Goal: Browse casually

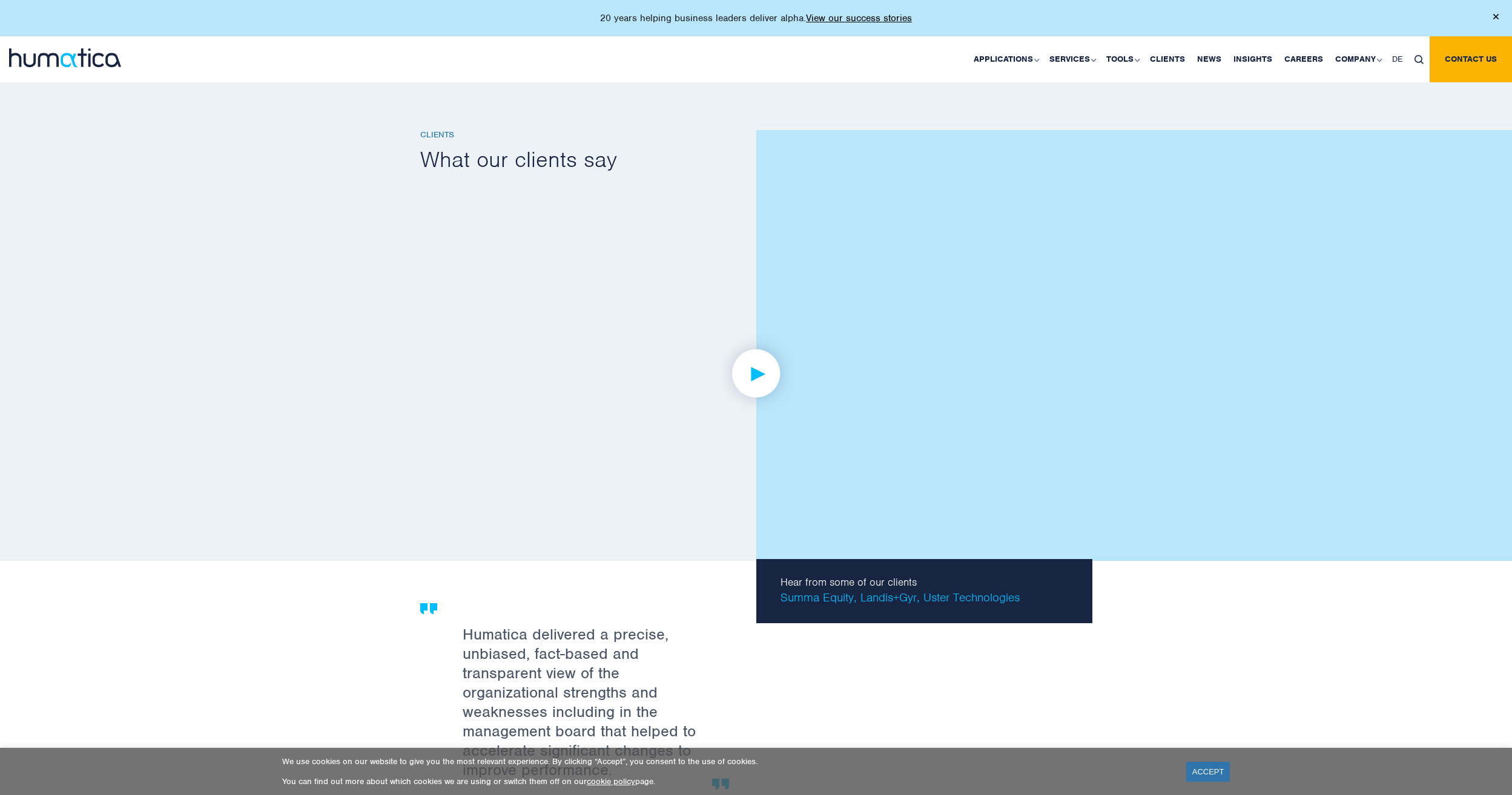
scroll to position [2057, 0]
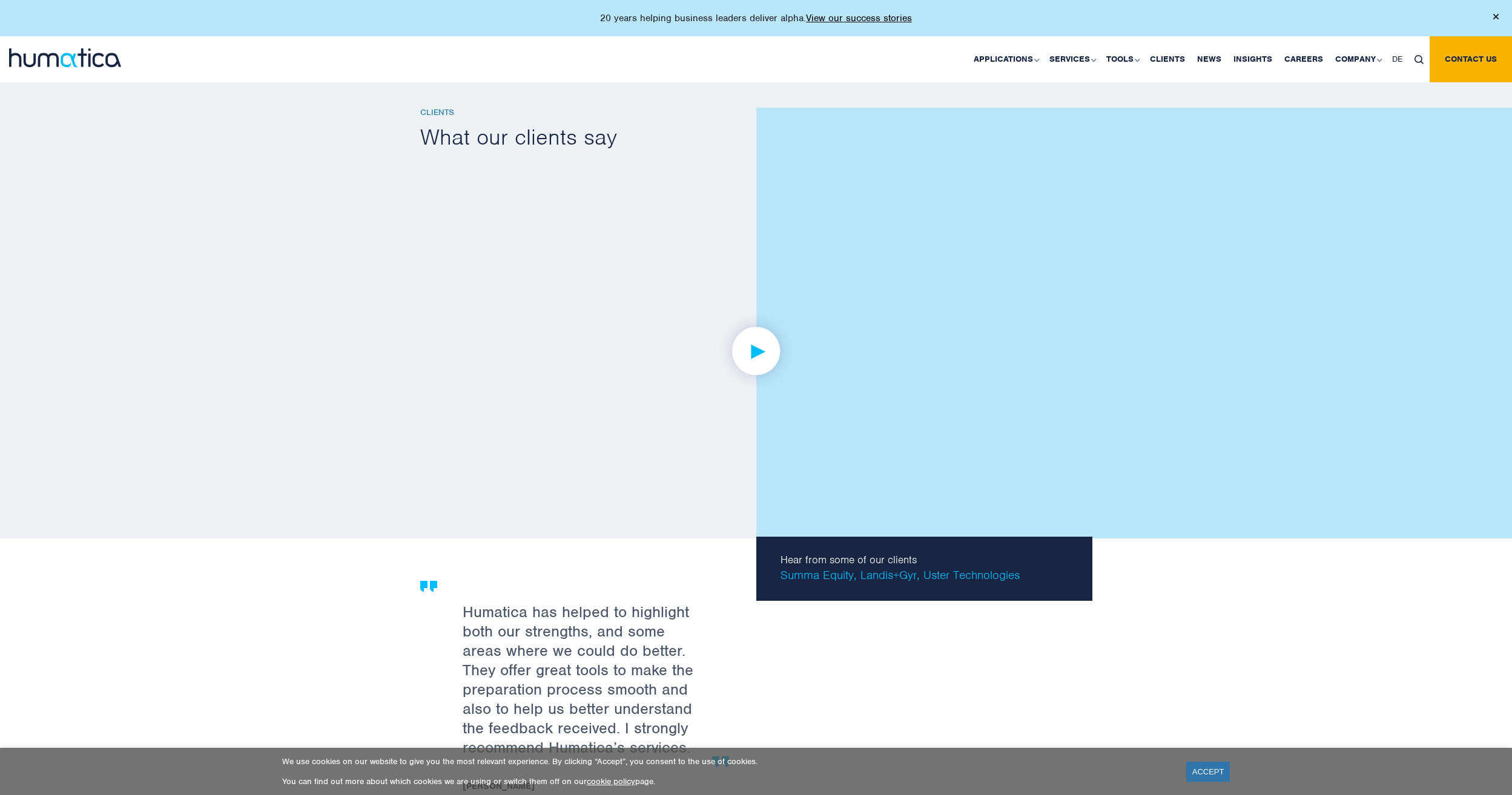
click at [754, 347] on img at bounding box center [756, 352] width 94 height 94
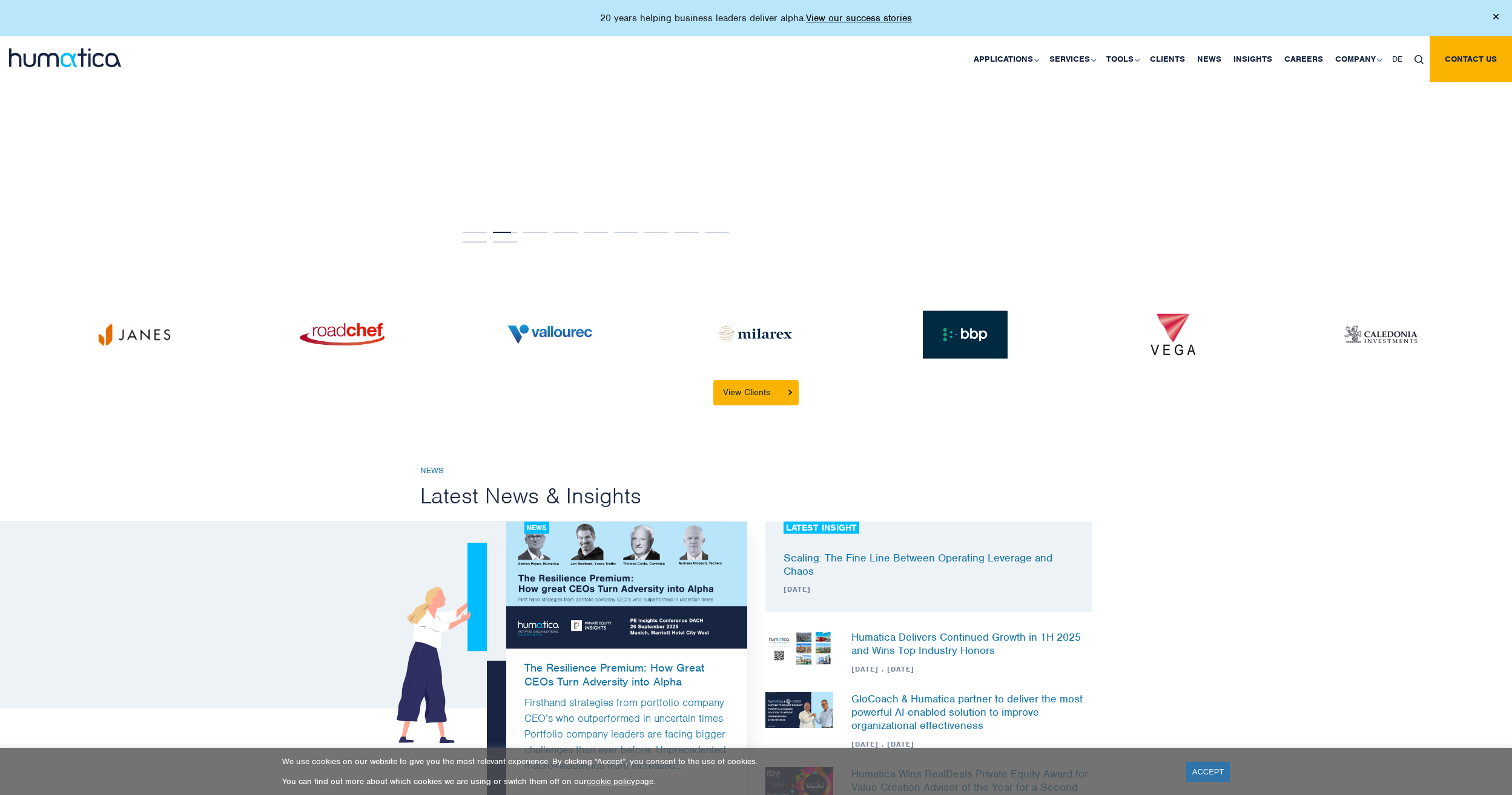
scroll to position [2904, 0]
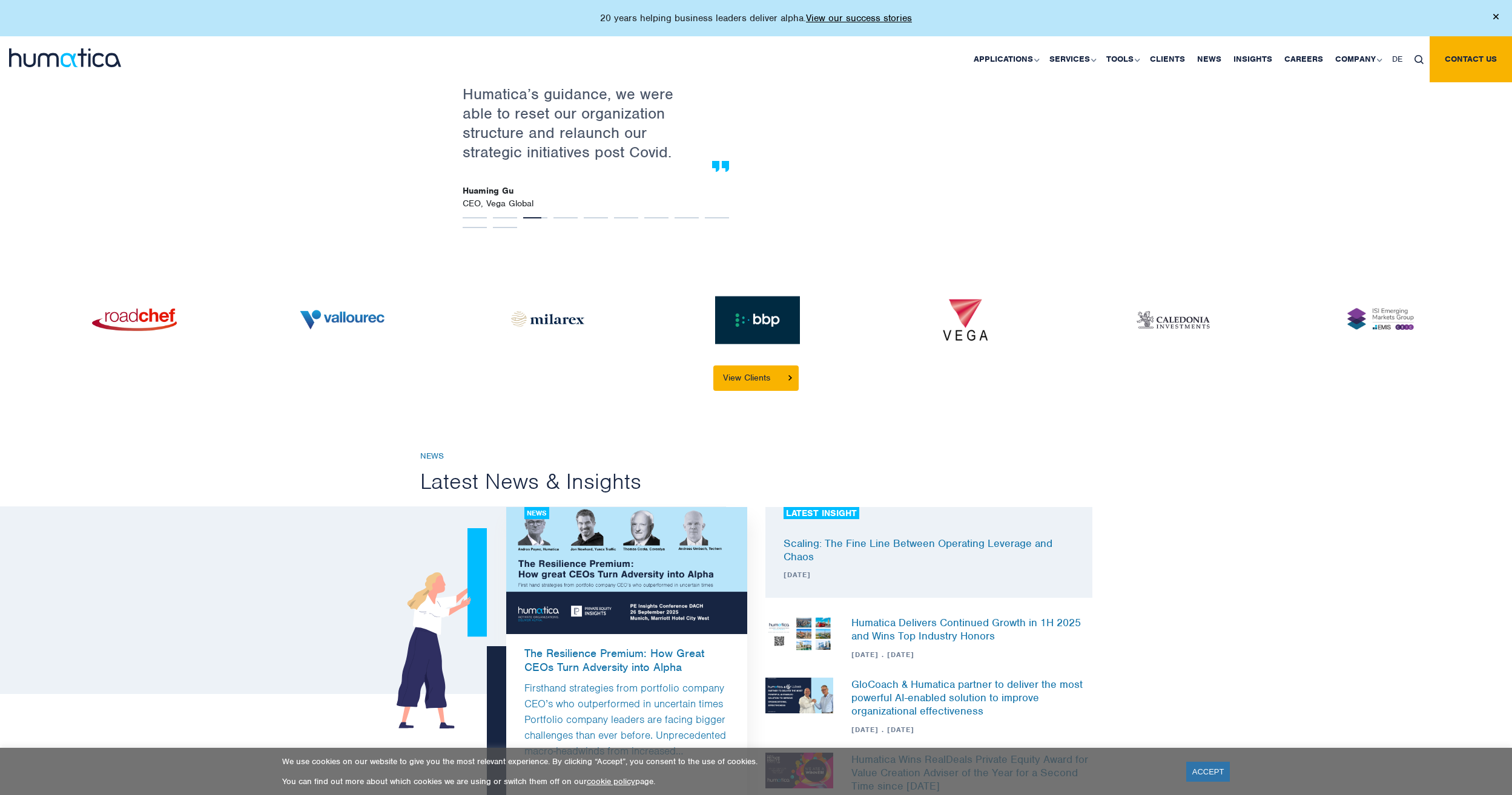
drag, startPoint x: 718, startPoint y: 297, endPoint x: 362, endPoint y: 297, distance: 356.0
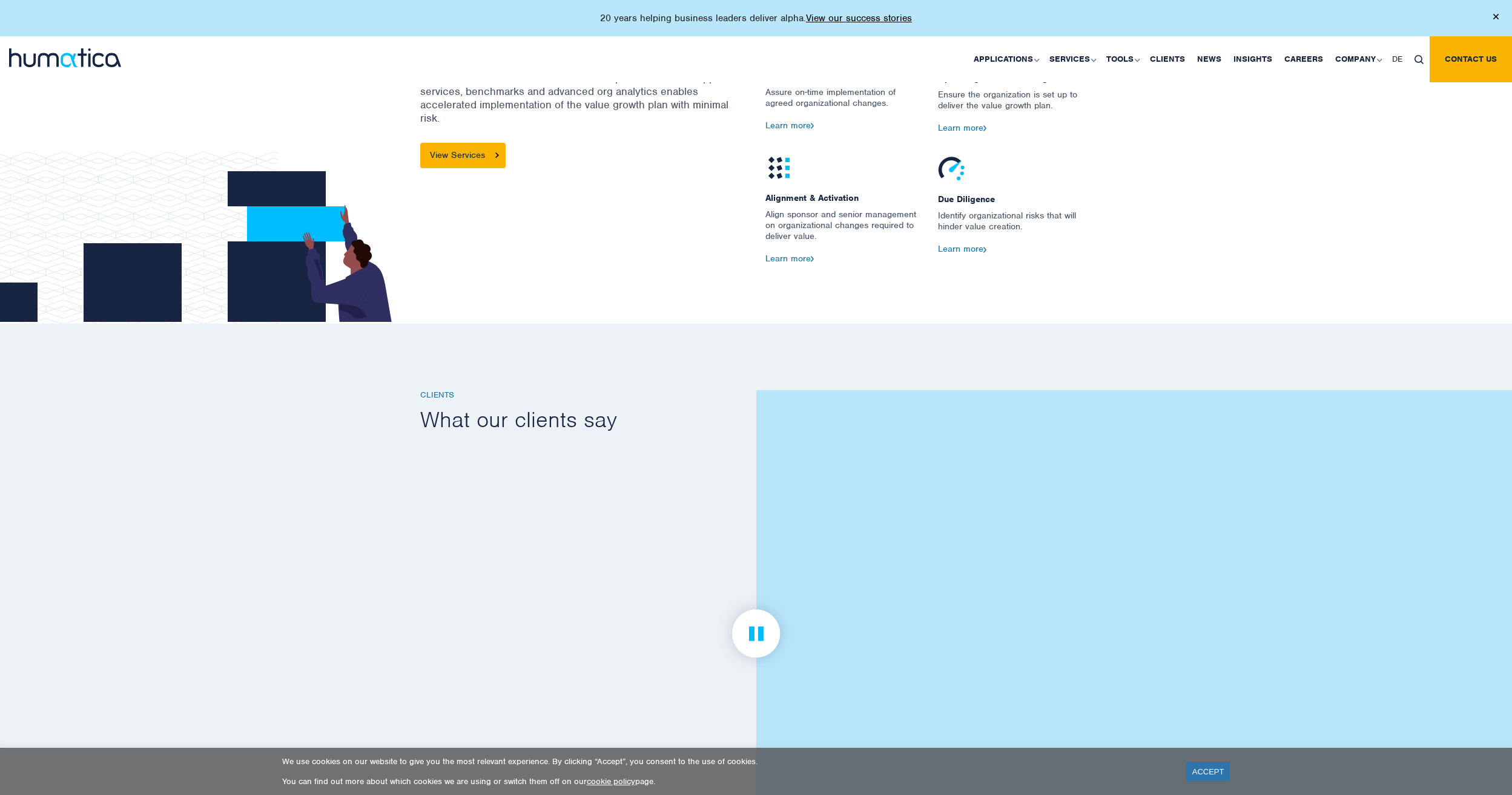
scroll to position [1815, 0]
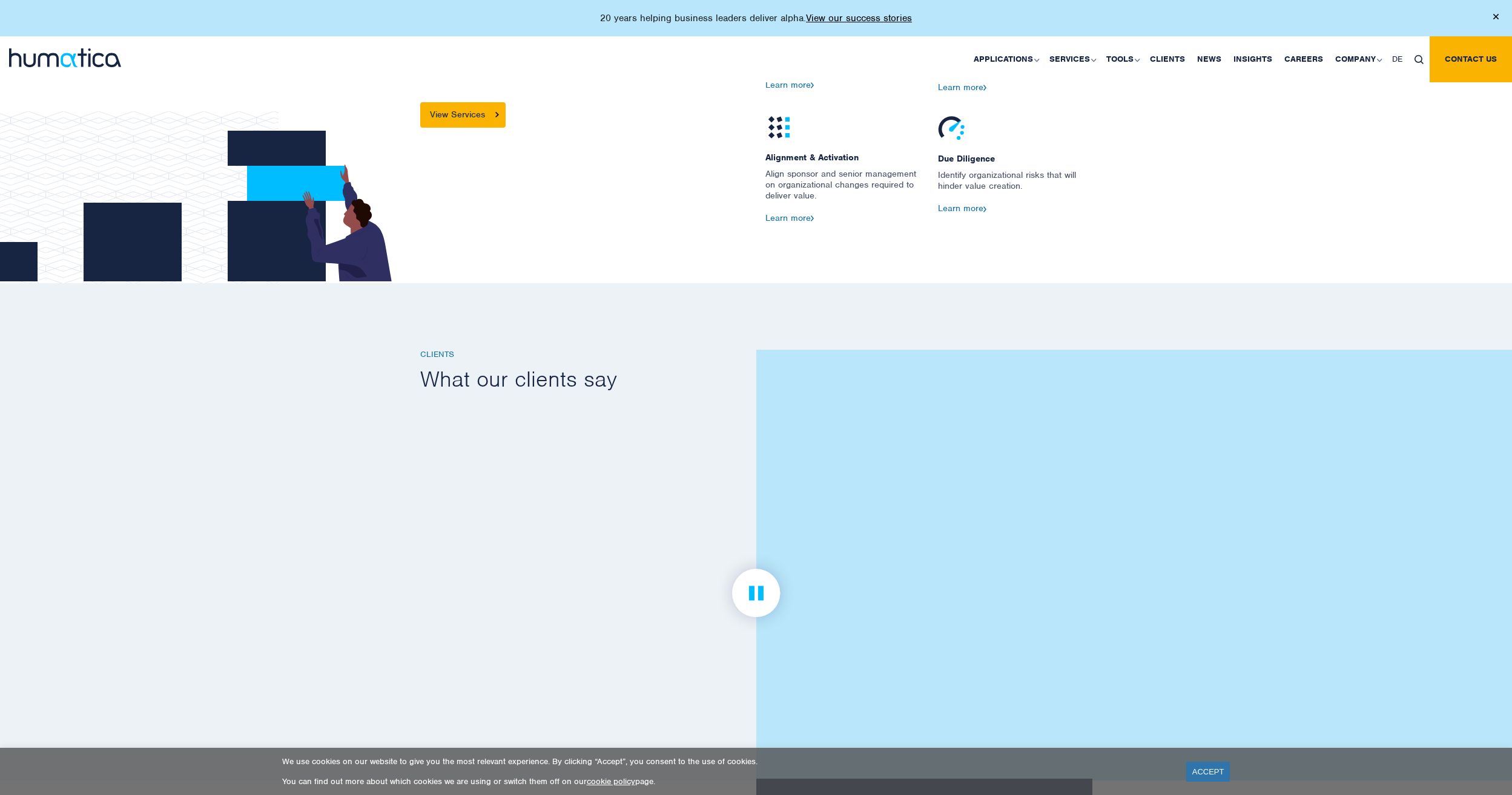
click at [753, 587] on img at bounding box center [756, 593] width 94 height 94
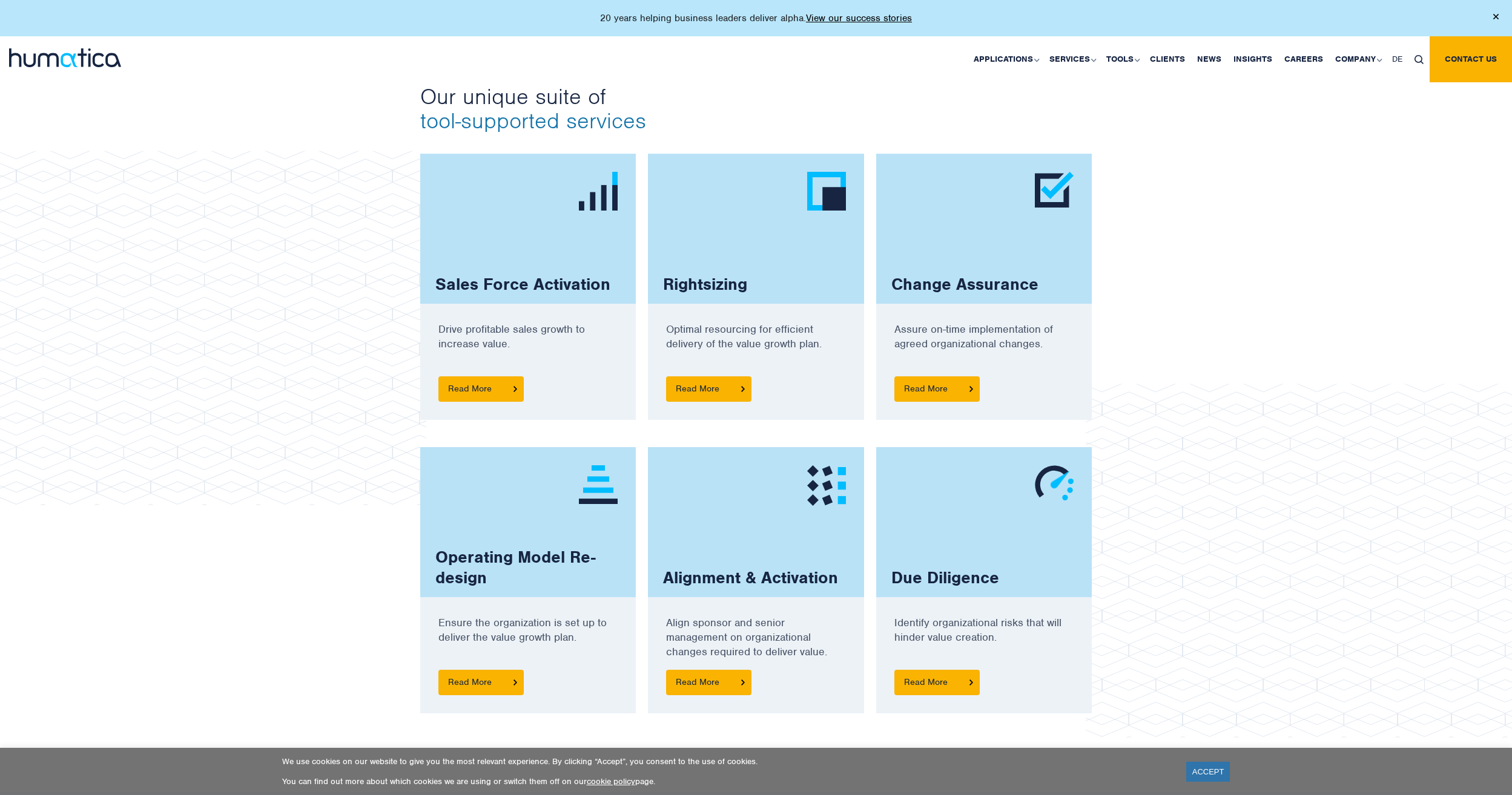
scroll to position [726, 0]
